Goal: Transaction & Acquisition: Purchase product/service

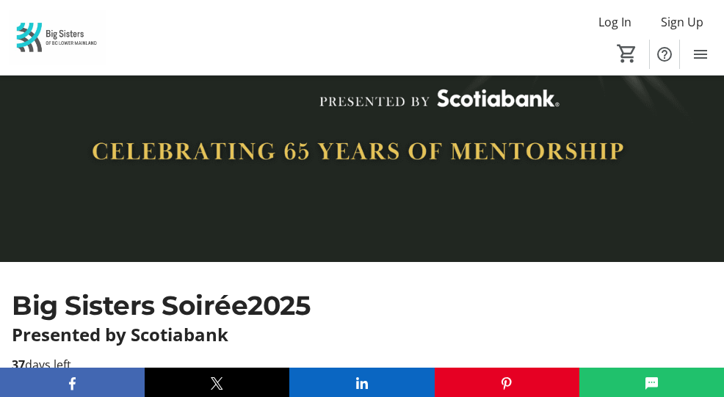
scroll to position [147, 0]
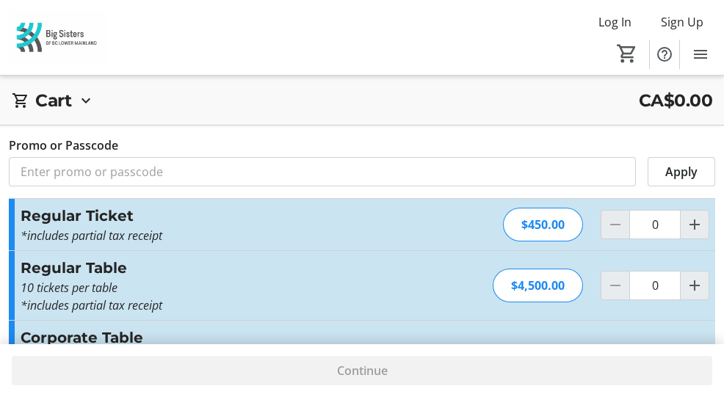
paste input "VIP_Pricing_Tables"
type input "VIP_Pricing_Tables"
click at [686, 277] on mat-icon "Increment by one" at bounding box center [695, 286] width 18 height 18
type input "1"
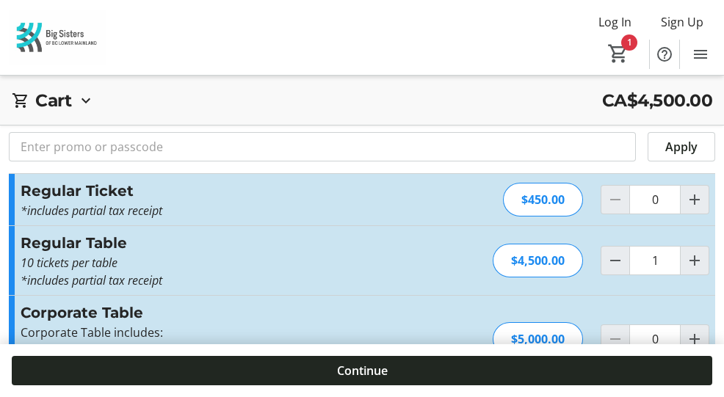
scroll to position [37, 0]
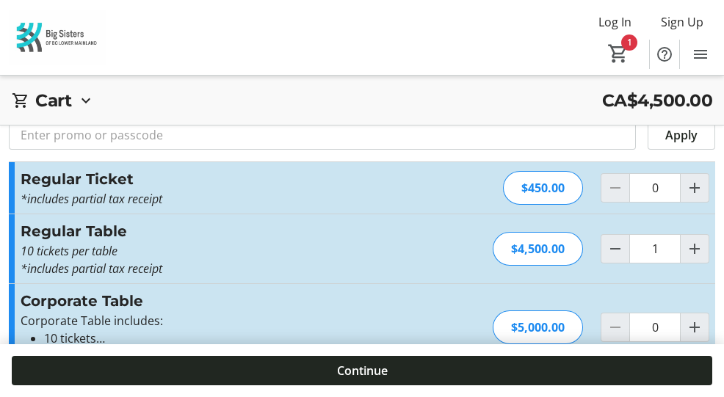
click at [0, 0] on span "Apply" at bounding box center [0, 0] width 0 height 0
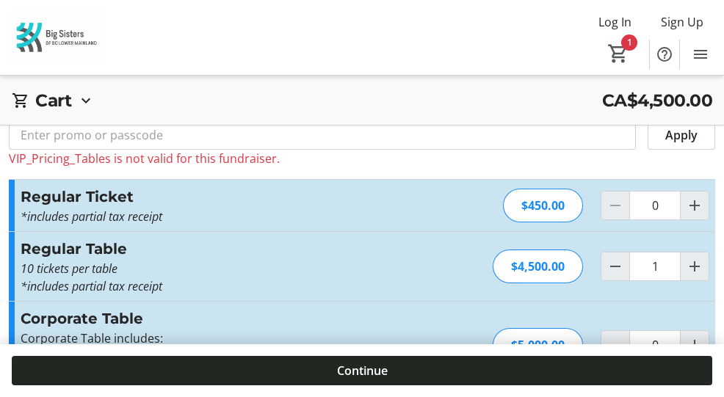
click at [0, 0] on input "VIP_Pricing_Tables" at bounding box center [0, 0] width 0 height 0
type input "VIP_Pricing_Tables"
click at [0, 0] on span "Continue" at bounding box center [0, 0] width 0 height 0
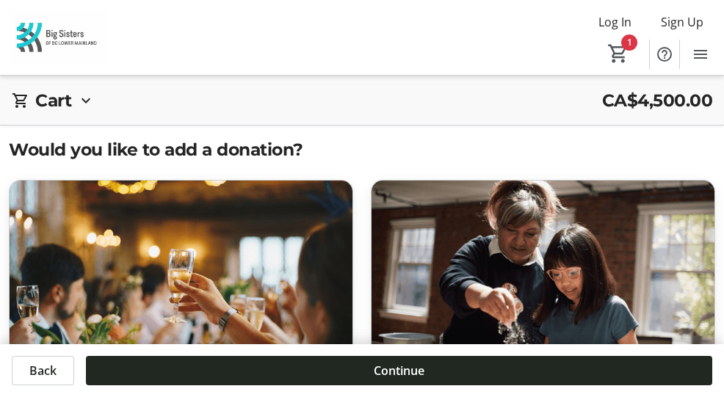
click at [0, 0] on span "Apply" at bounding box center [0, 0] width 0 height 0
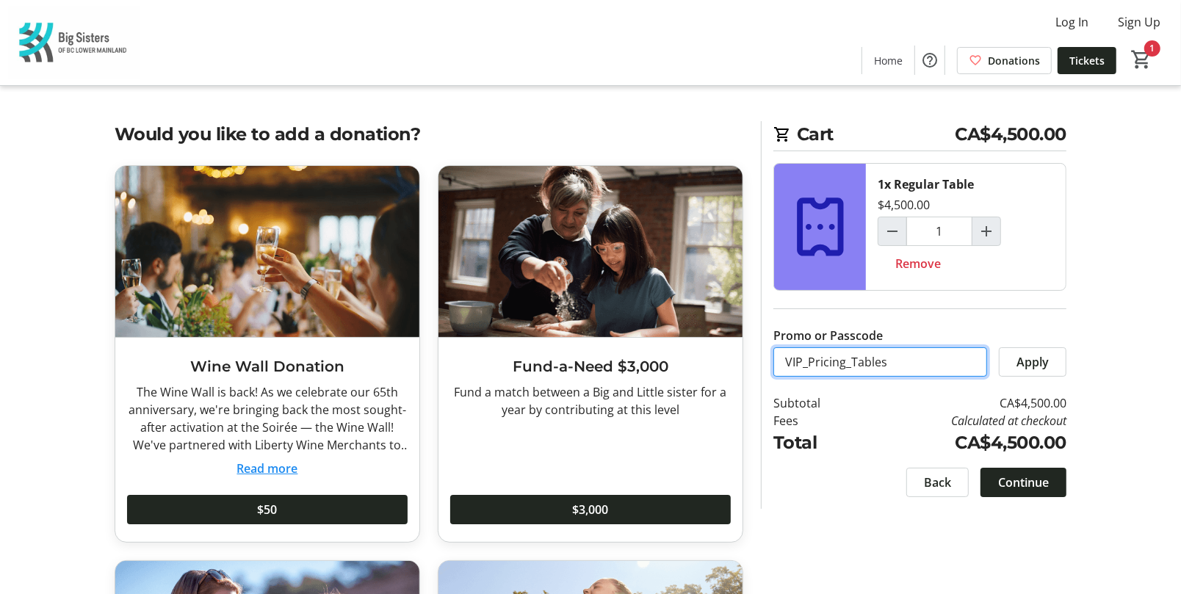
click at [734, 359] on input "VIP_Pricing_Tables" at bounding box center [880, 361] width 214 height 29
click at [734, 358] on input "VIP_Pricing_Tables" at bounding box center [880, 361] width 214 height 29
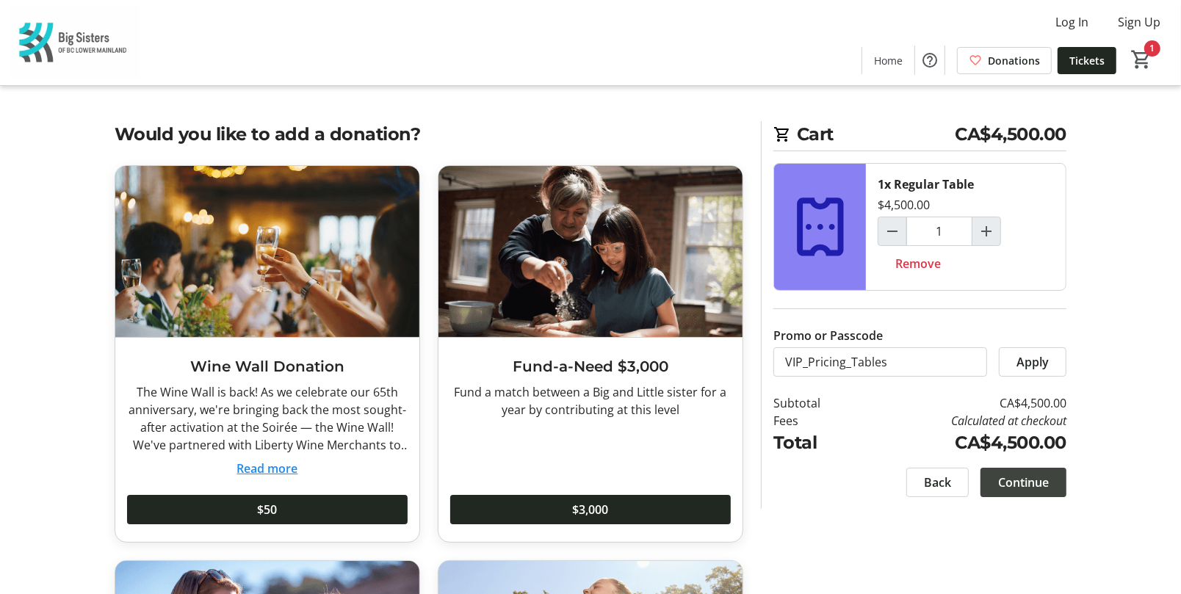
click at [734, 396] on span "Continue" at bounding box center [1023, 483] width 51 height 18
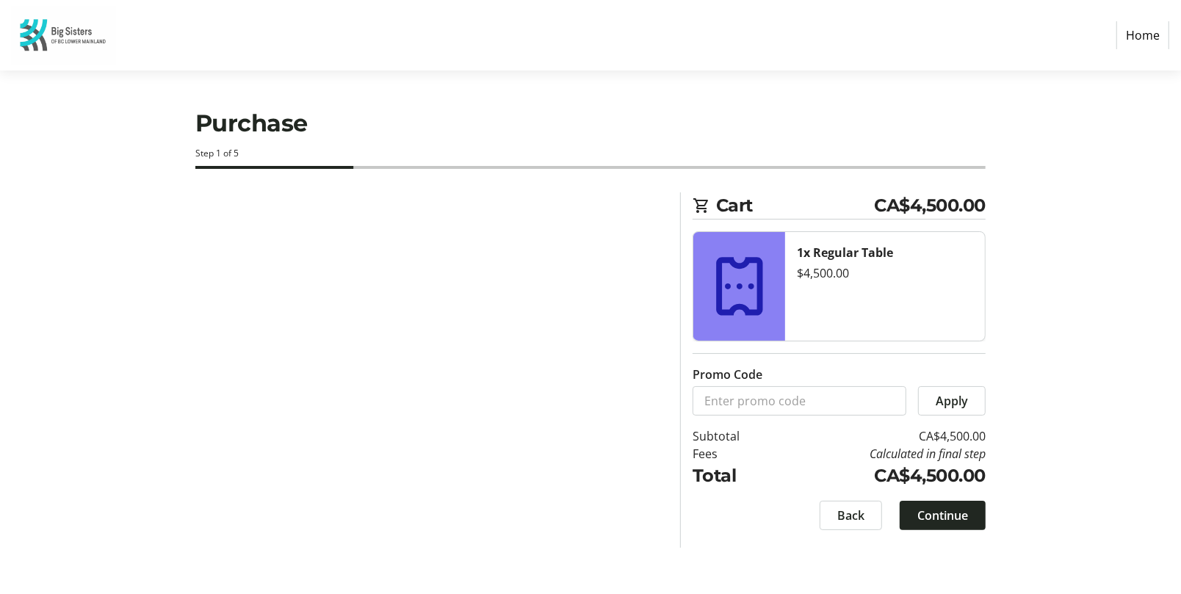
select select "CA"
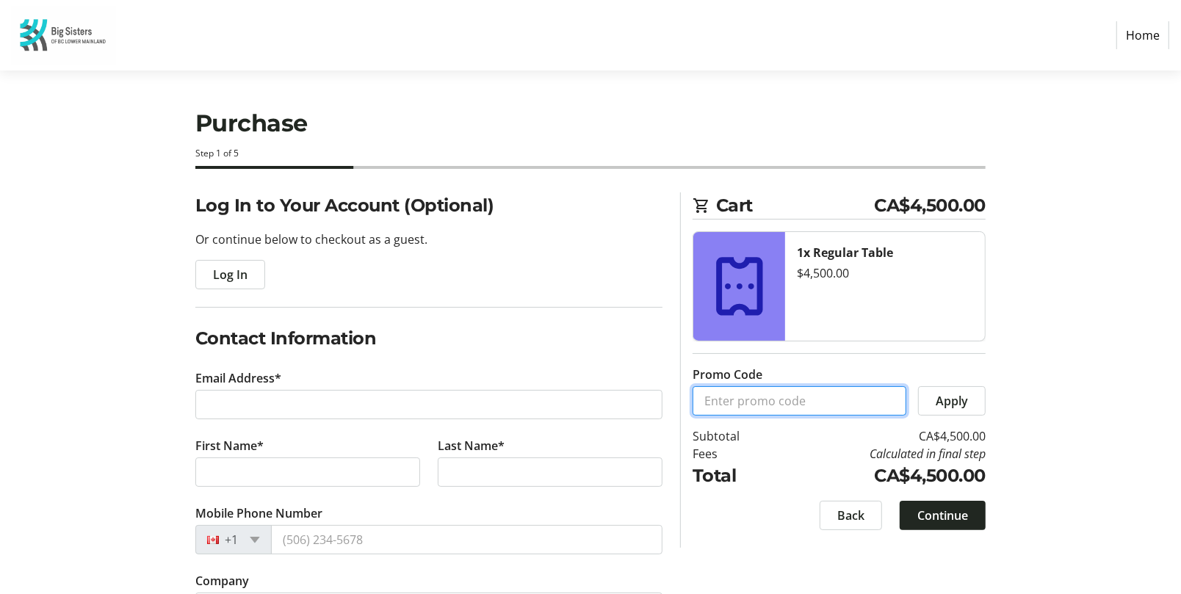
paste input "VIP_Pricing_Tables"
type input "VIP_Pricing_Tables"
click at [734, 396] on span "Apply" at bounding box center [951, 401] width 32 height 18
